Goal: Contribute content: Add original content to the website for others to see

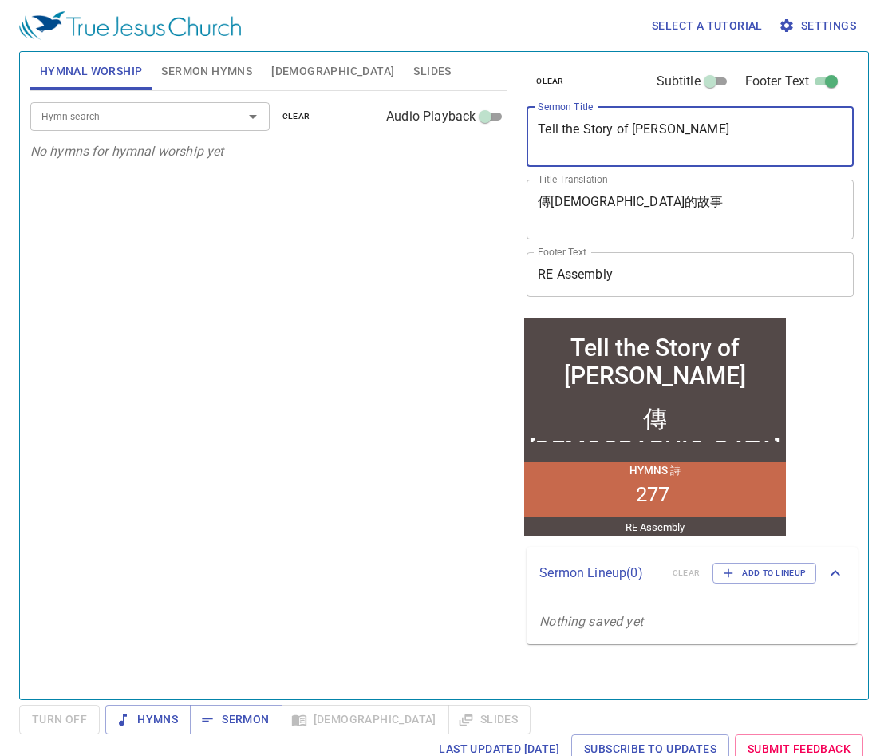
drag, startPoint x: 706, startPoint y: 127, endPoint x: 529, endPoint y: 125, distance: 177.2
click at [529, 125] on div "Tell the Story of Jesus x Sermon Title" at bounding box center [690, 137] width 327 height 60
paste textarea "he Holy Spirit is Given to those who Obey聖靈賜給順從的人"
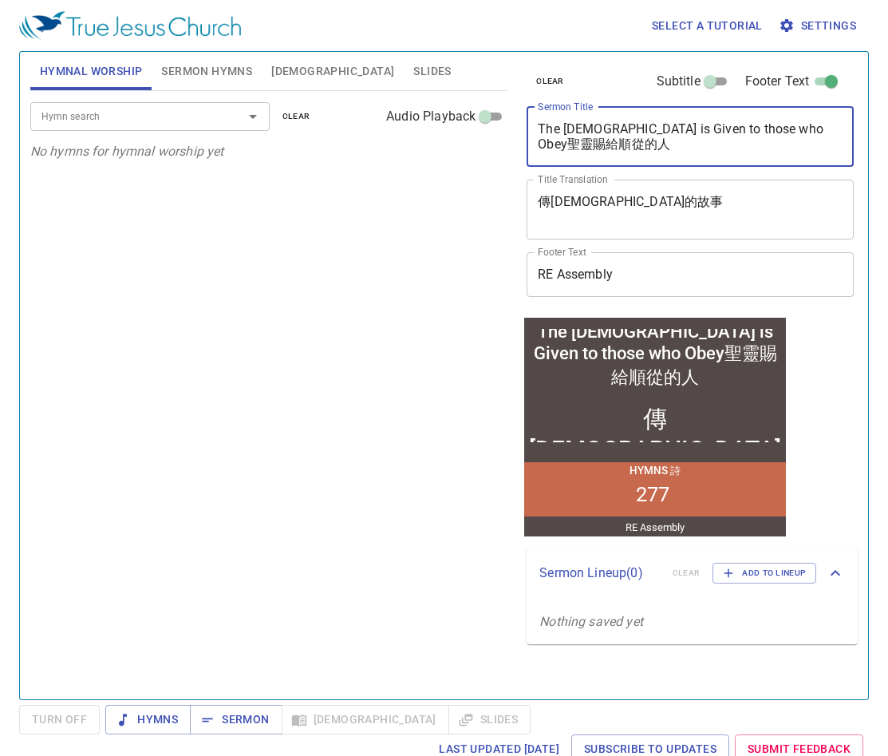
drag, startPoint x: 787, startPoint y: 129, endPoint x: 856, endPoint y: 159, distance: 75.8
click at [856, 159] on div "clear Subtitle Footer Text Sermon Title The Holy Spirit is Given to those who O…" at bounding box center [689, 183] width 338 height 262
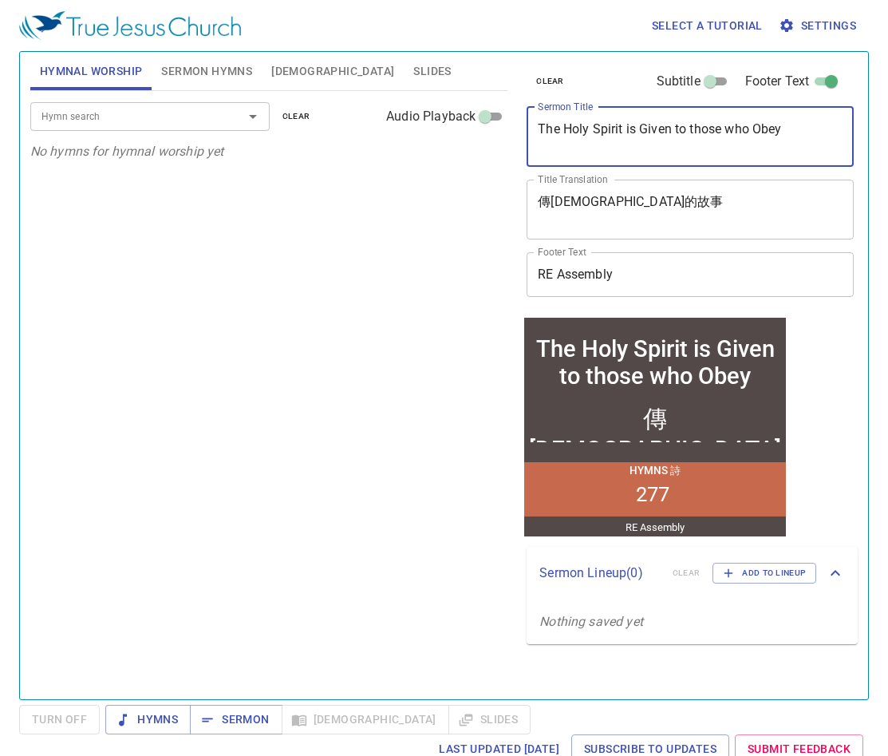
type textarea "The Holy Spirit is Given to those who Obey"
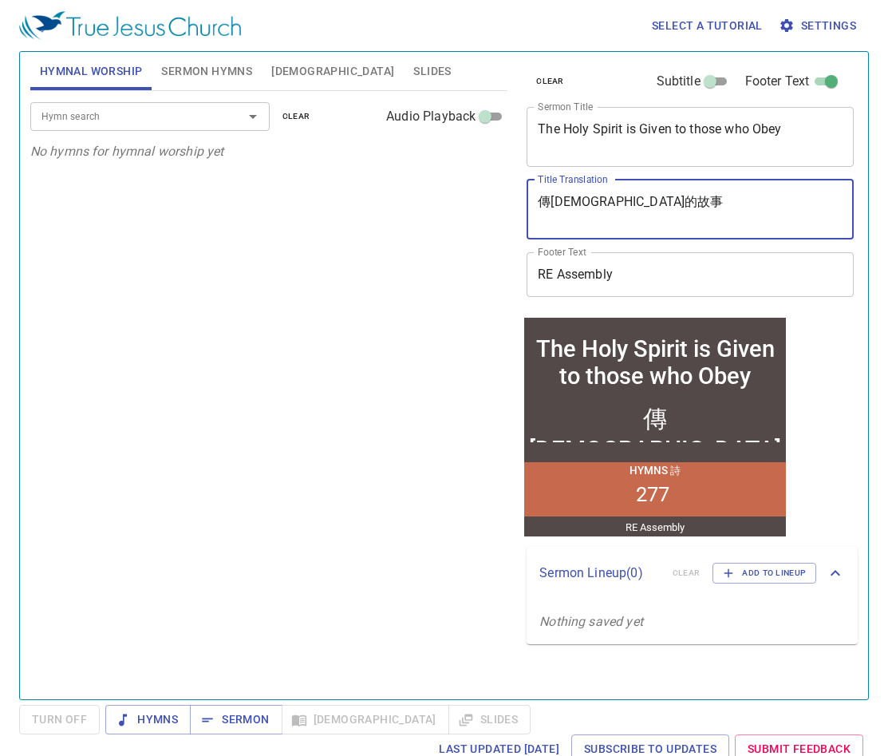
drag, startPoint x: 650, startPoint y: 199, endPoint x: 488, endPoint y: 176, distance: 162.8
click at [488, 176] on div "Hymnal Worship Sermon Hymns Bible Slides Hymn search Hymn search clear Audio Pl…" at bounding box center [444, 368] width 840 height 647
paste textarea "聖靈賜給順從的人"
type textarea "聖靈賜給順從的人"
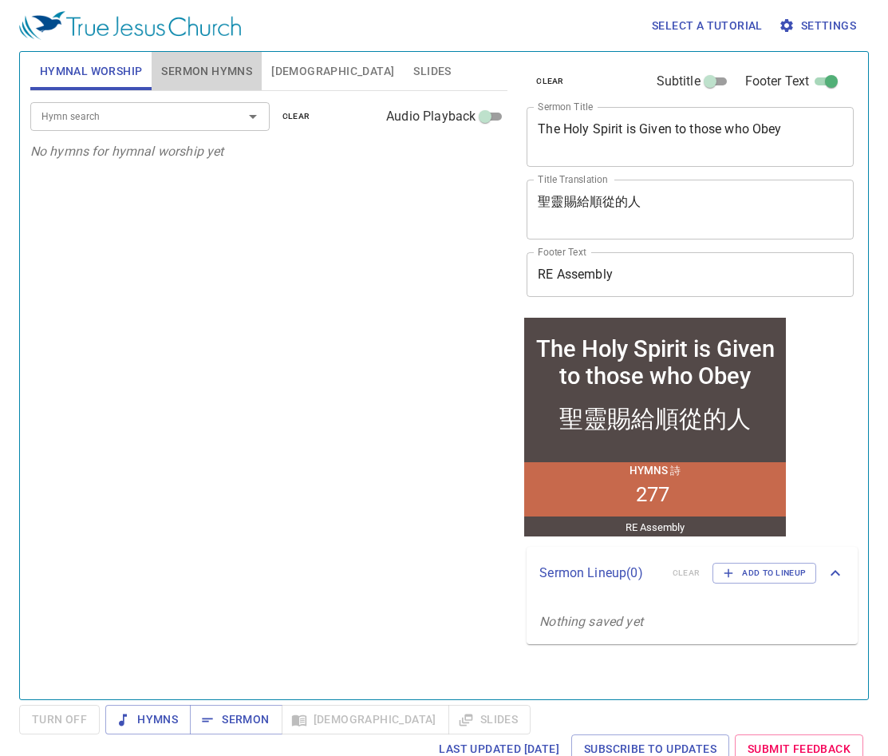
click at [205, 75] on span "Sermon Hymns" at bounding box center [206, 71] width 91 height 20
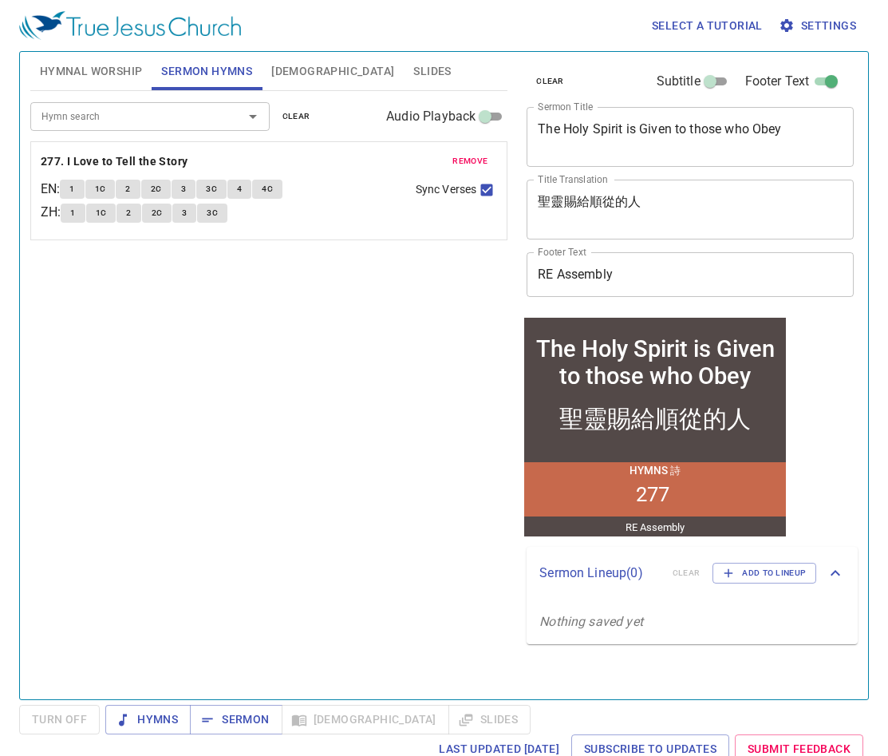
click at [473, 160] on span "remove" at bounding box center [470, 161] width 35 height 14
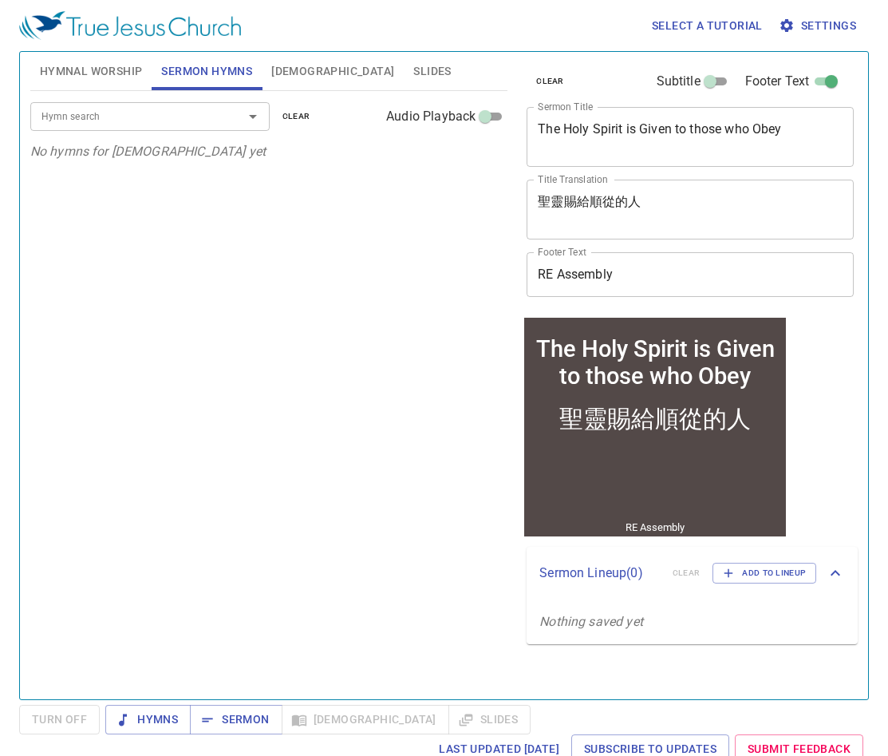
click at [232, 116] on div at bounding box center [242, 116] width 42 height 22
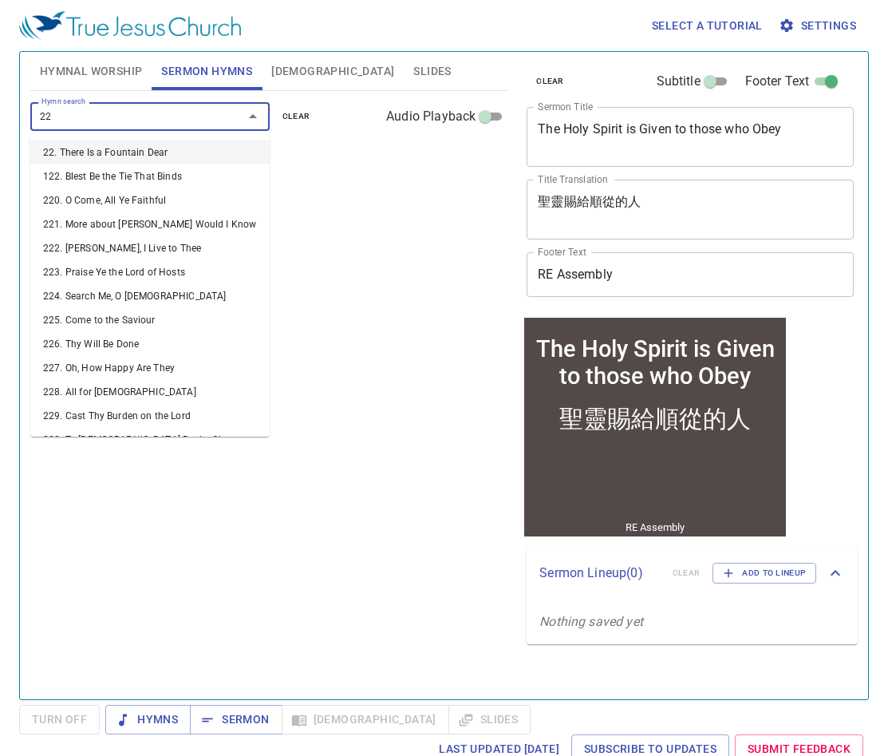
type input "227"
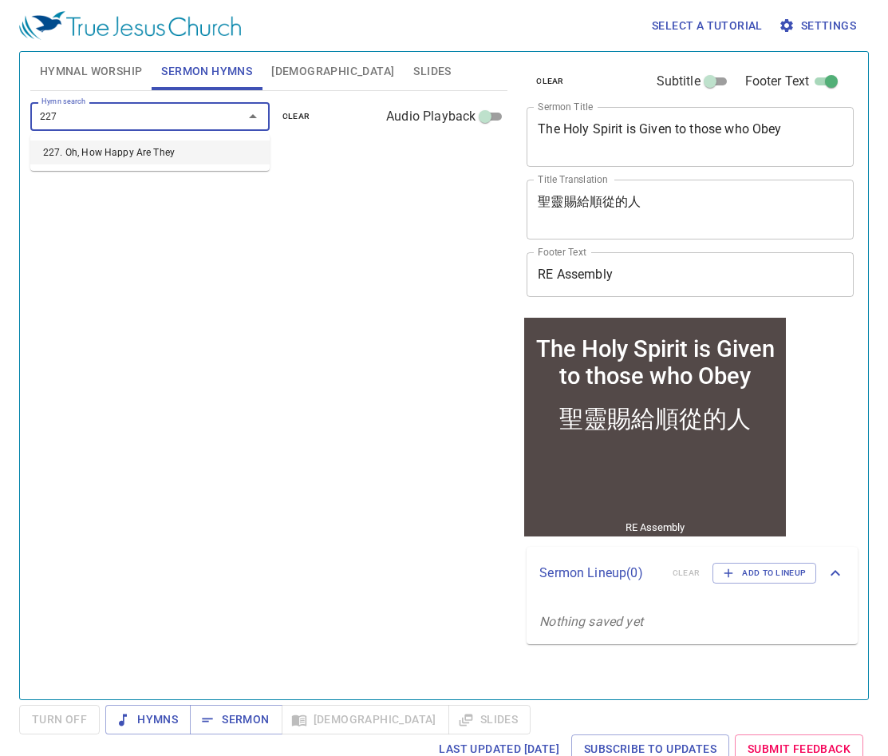
click at [200, 160] on li "227. Oh, How Happy Are They" at bounding box center [149, 152] width 239 height 24
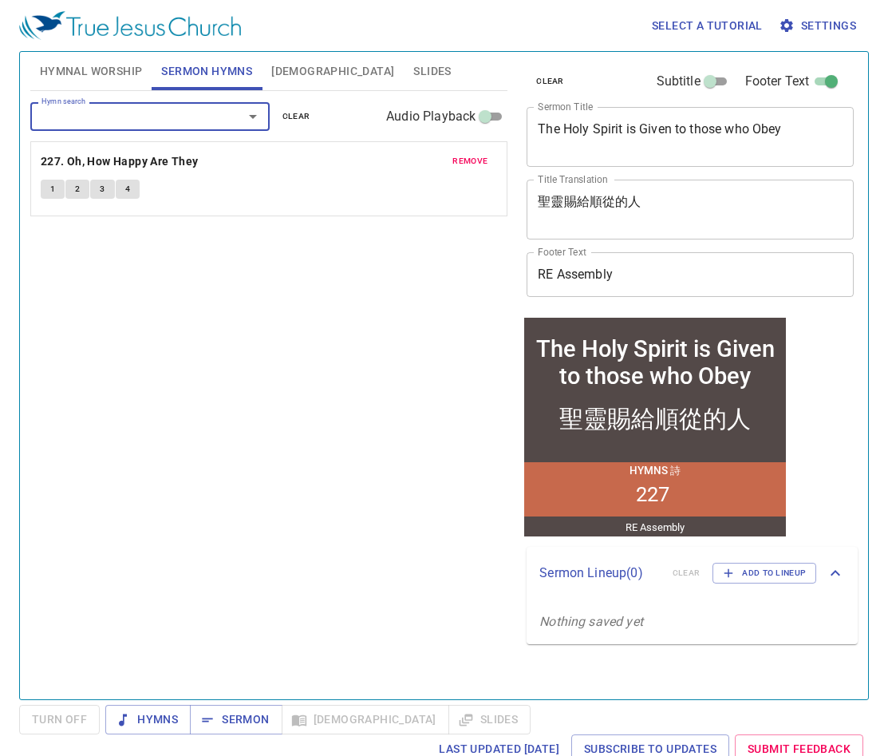
click at [367, 325] on div "Hymn search Hymn search clear Audio Playback remove 227. Oh, How Happy Are They…" at bounding box center [268, 388] width 477 height 595
